Goal: Task Accomplishment & Management: Use online tool/utility

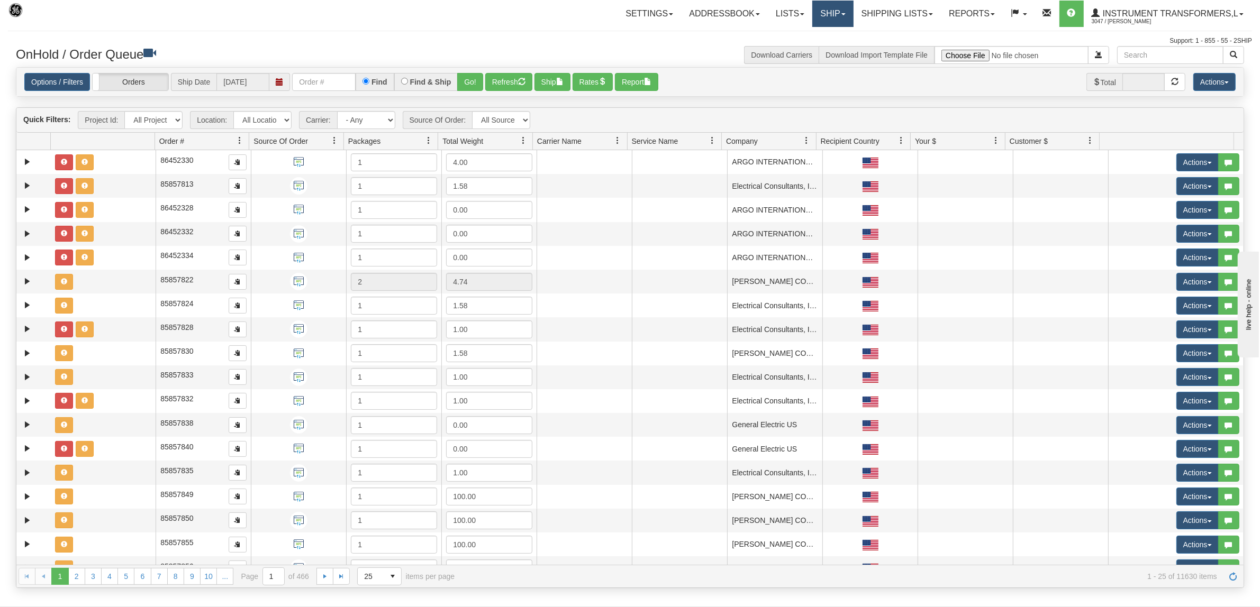
click at [835, 11] on link "Ship" at bounding box center [832, 14] width 41 height 26
click at [792, 33] on span "Ship Screen" at bounding box center [788, 37] width 40 height 8
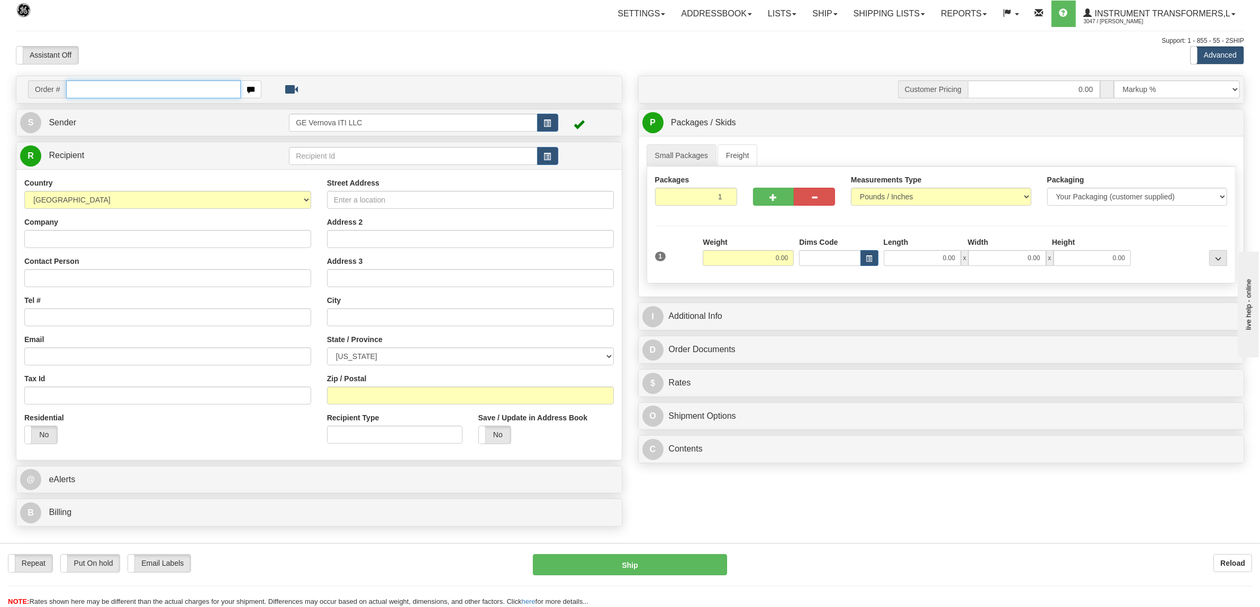
drag, startPoint x: 176, startPoint y: 88, endPoint x: 178, endPoint y: 83, distance: 5.7
click at [176, 88] on input "text" at bounding box center [153, 89] width 174 height 18
type input "86704229"
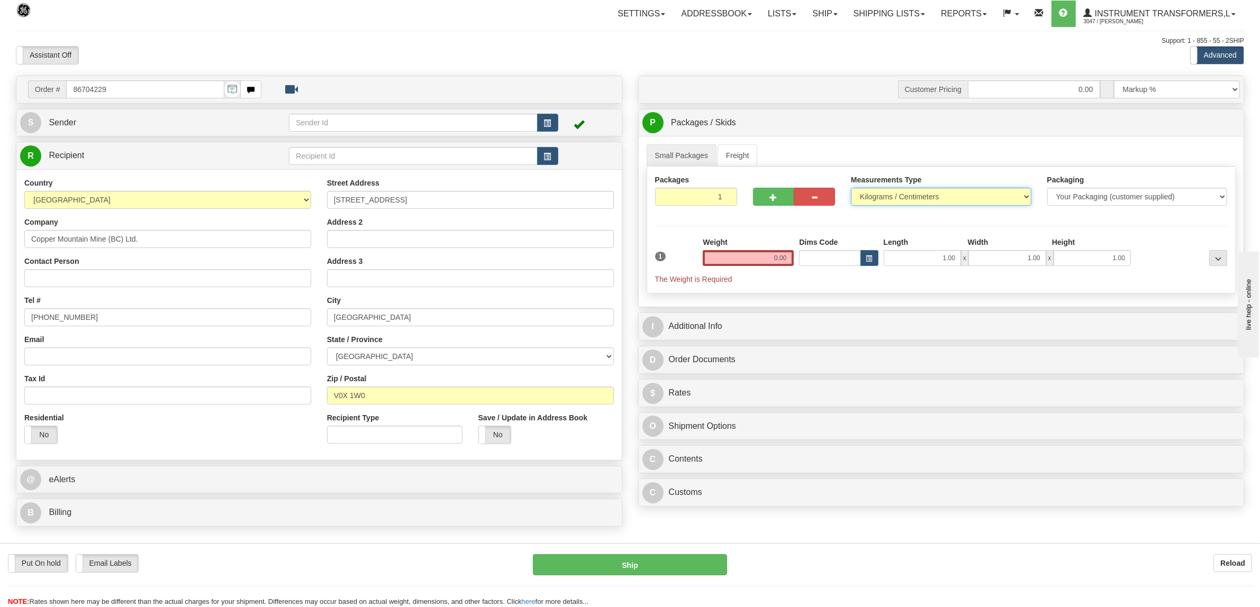
click at [886, 194] on select "Pounds / Inches Kilograms / Centimeters" at bounding box center [941, 197] width 180 height 18
select select "0"
click at [851, 189] on select "Pounds / Inches Kilograms / Centimeters" at bounding box center [941, 197] width 180 height 18
drag, startPoint x: 750, startPoint y: 257, endPoint x: 821, endPoint y: 258, distance: 70.9
click at [821, 258] on div "1 Weight 0.00 Dims Code 1.00" at bounding box center [941, 261] width 578 height 48
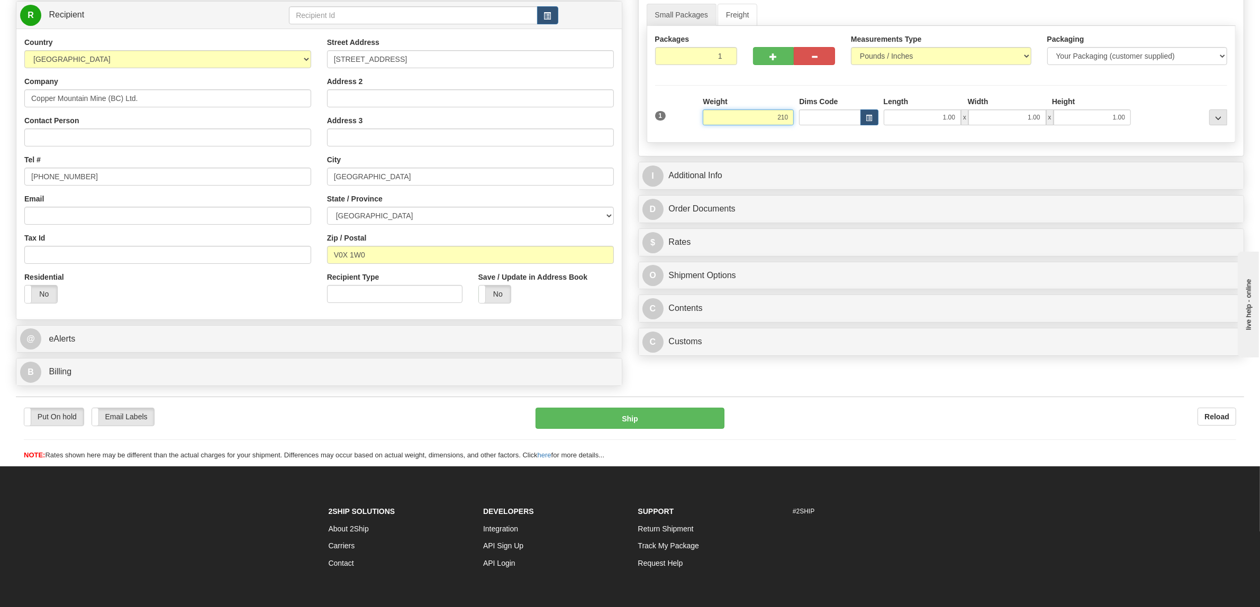
scroll to position [198, 0]
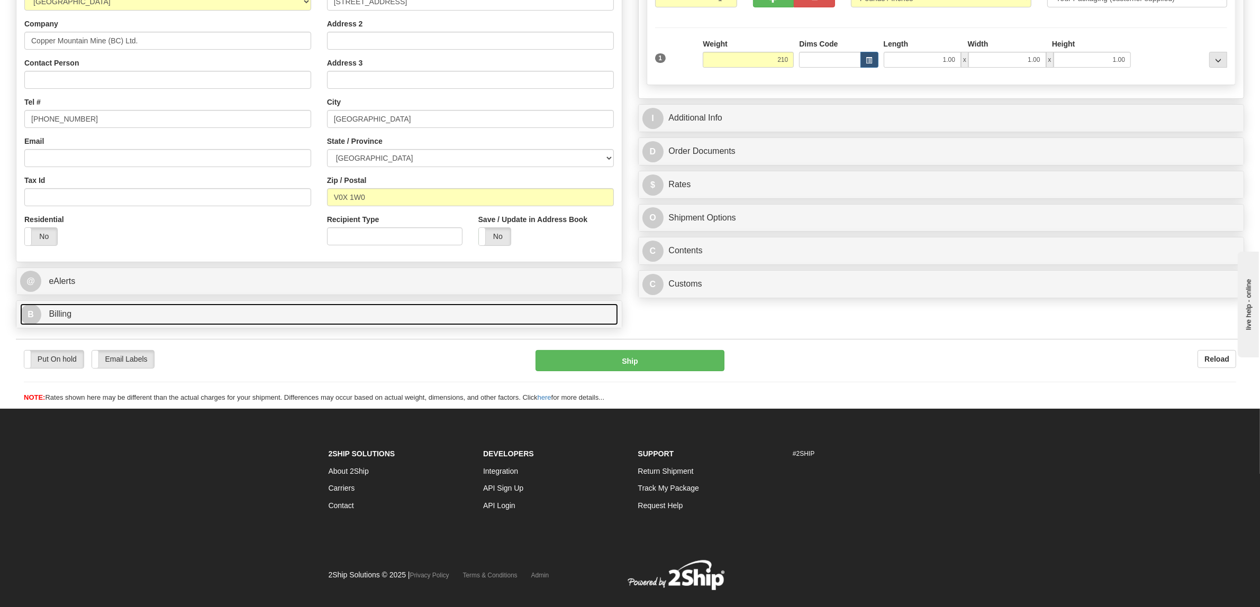
type input "210.00"
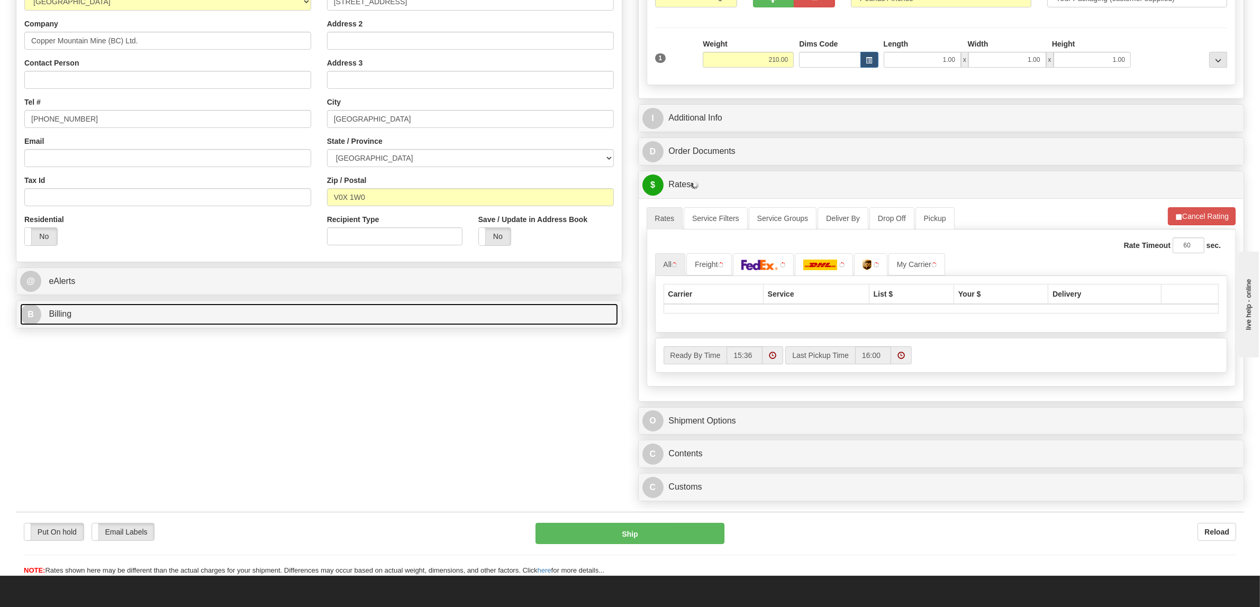
click at [75, 313] on link "B Billing" at bounding box center [319, 315] width 598 height 22
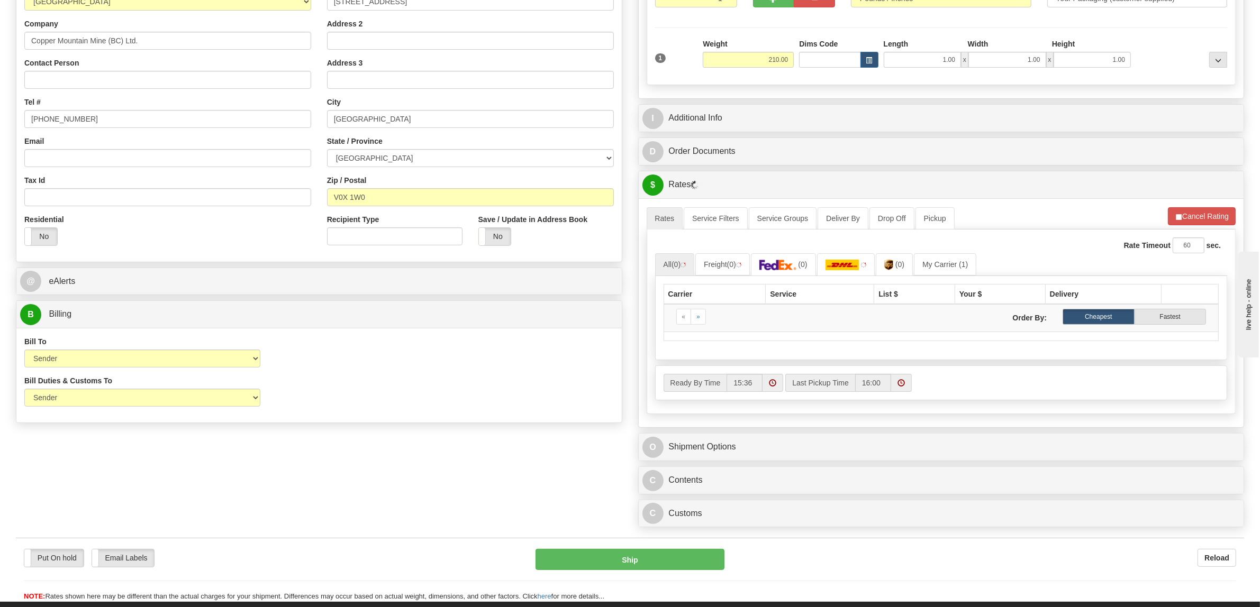
click at [1022, 174] on div "$ Rates Cancel" at bounding box center [941, 184] width 605 height 27
